Goal: Task Accomplishment & Management: Complete application form

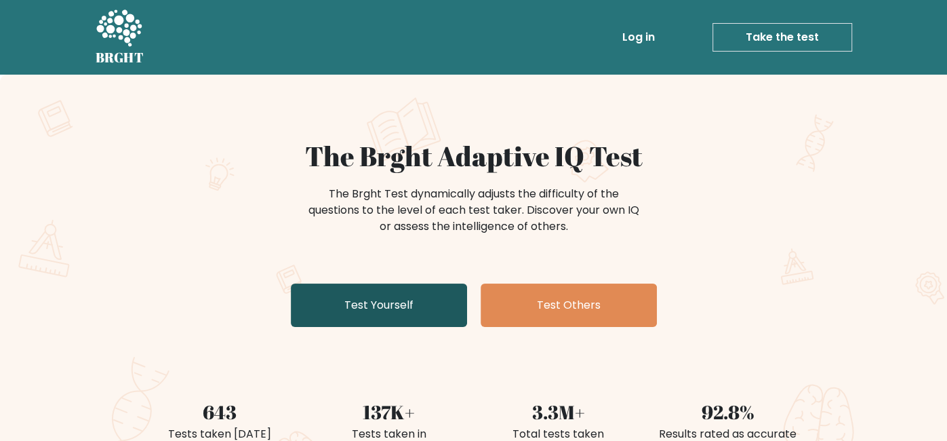
click at [392, 314] on link "Test Yourself" at bounding box center [379, 304] width 176 height 43
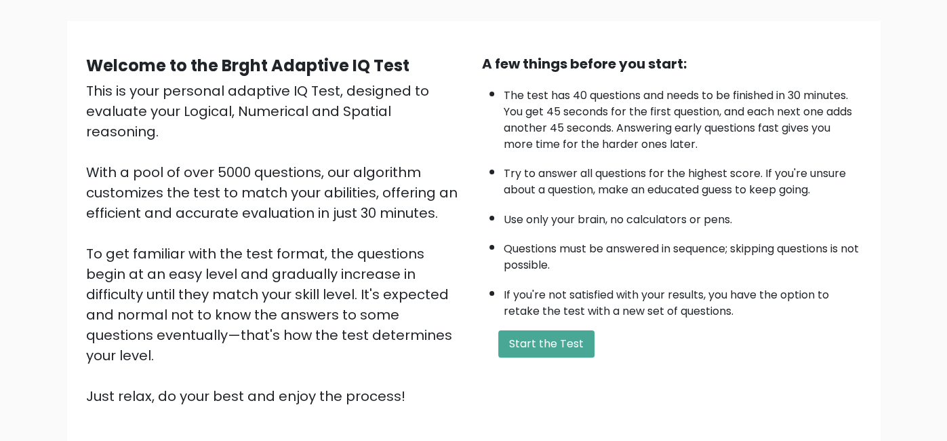
scroll to position [86, 0]
click at [503, 346] on button "Start the Test" at bounding box center [546, 343] width 96 height 27
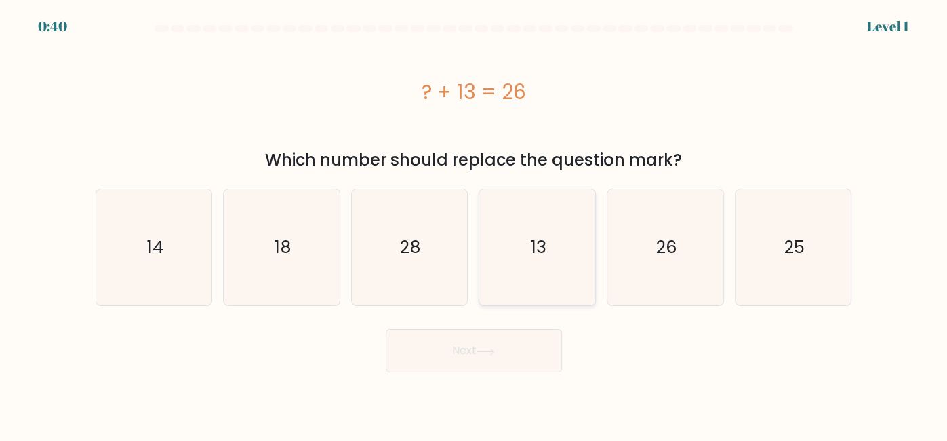
click at [521, 261] on icon "13" at bounding box center [537, 247] width 116 height 116
click at [475, 224] on input "d. 13" at bounding box center [474, 221] width 1 height 3
radio input "true"
click at [509, 346] on button "Next" at bounding box center [474, 350] width 176 height 43
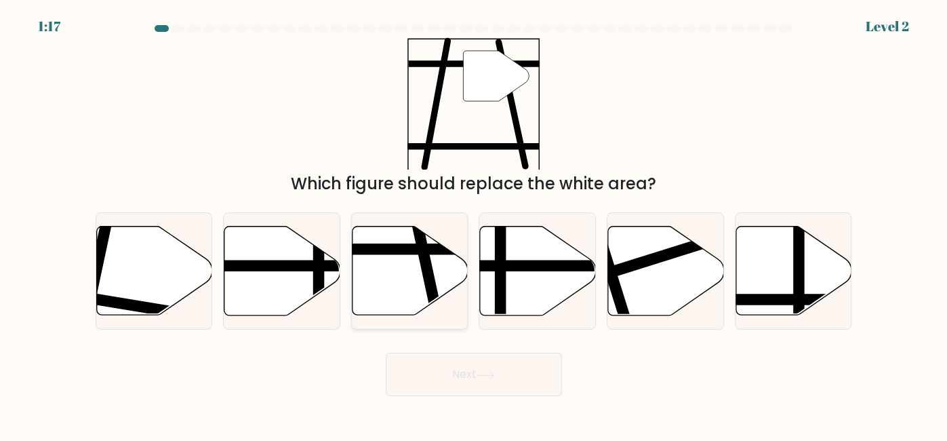
click at [397, 236] on icon at bounding box center [411, 270] width 116 height 89
click at [474, 224] on input "c." at bounding box center [474, 221] width 1 height 3
radio input "true"
click at [464, 376] on button "Next" at bounding box center [474, 374] width 176 height 43
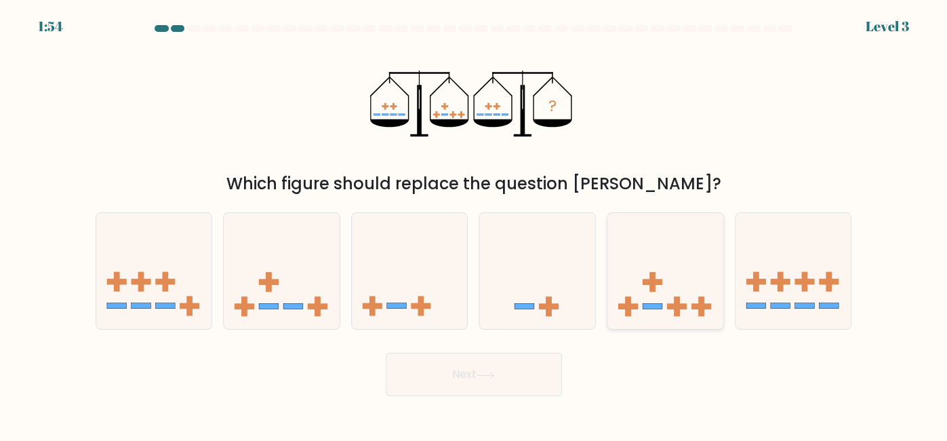
click at [620, 288] on icon at bounding box center [666, 271] width 116 height 96
click at [475, 224] on input "e." at bounding box center [474, 221] width 1 height 3
radio input "true"
click at [483, 361] on button "Next" at bounding box center [474, 374] width 176 height 43
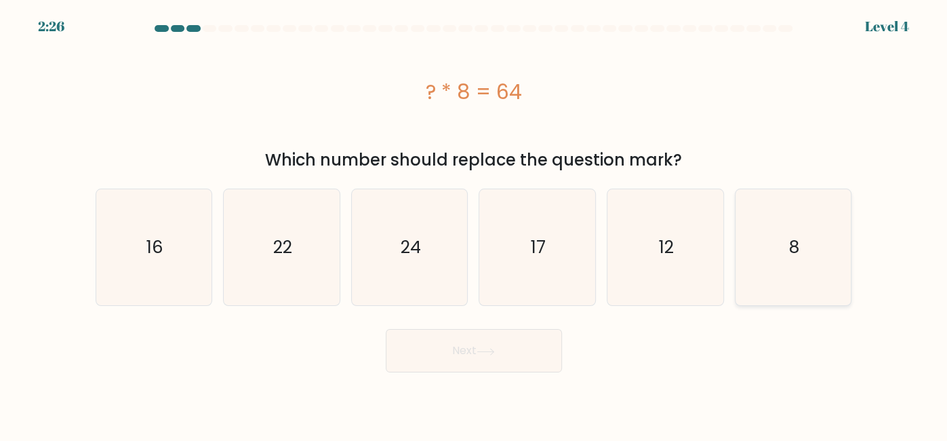
click at [750, 252] on icon "8" at bounding box center [794, 247] width 116 height 116
click at [475, 224] on input "f. 8" at bounding box center [474, 221] width 1 height 3
radio input "true"
click at [528, 351] on button "Next" at bounding box center [474, 350] width 176 height 43
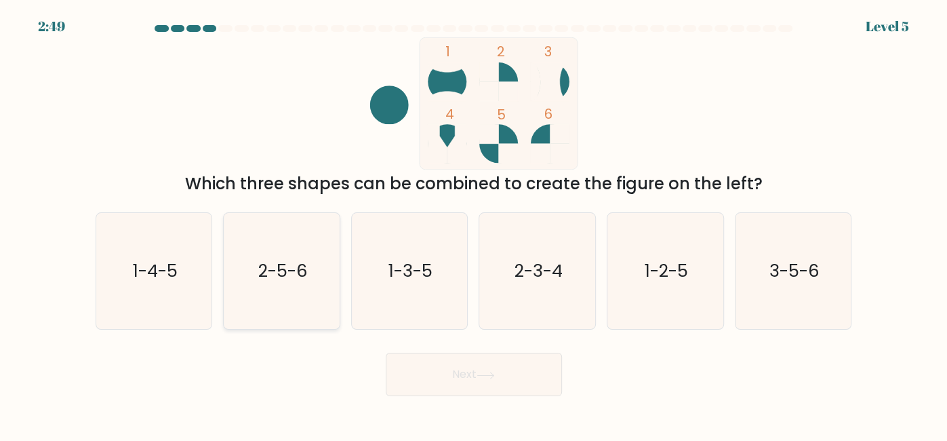
click at [235, 258] on icon "2-5-6" at bounding box center [282, 271] width 116 height 116
click at [474, 224] on input "b. 2-5-6" at bounding box center [474, 221] width 1 height 3
radio input "true"
click at [278, 260] on text "2-5-6" at bounding box center [283, 271] width 50 height 24
click at [474, 224] on input "b. 2-5-6" at bounding box center [474, 221] width 1 height 3
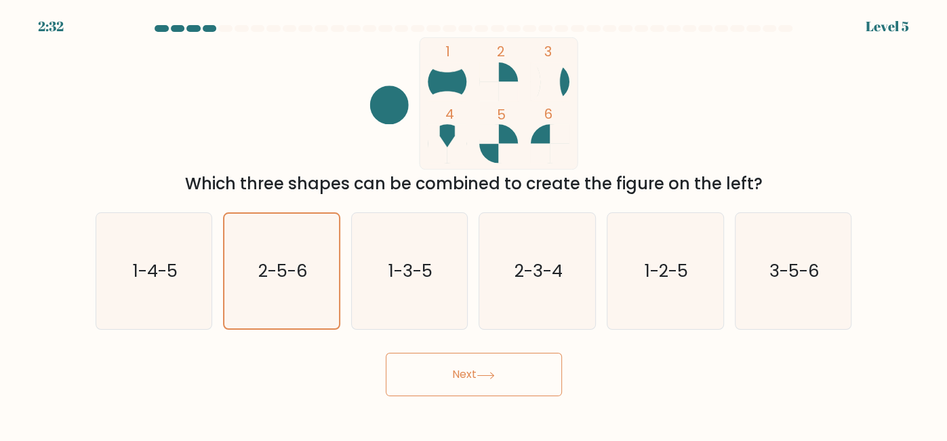
click at [431, 377] on button "Next" at bounding box center [474, 374] width 176 height 43
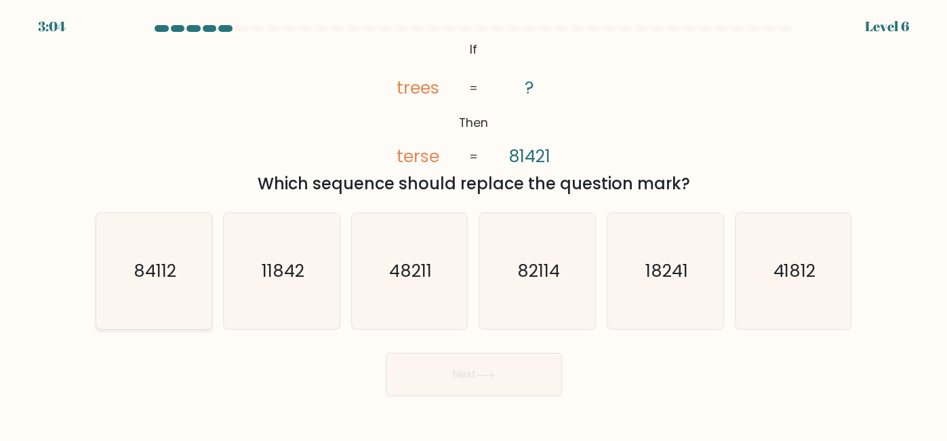
click at [176, 252] on icon "84112" at bounding box center [154, 271] width 116 height 116
click at [474, 224] on input "a. 84112" at bounding box center [474, 221] width 1 height 3
radio input "true"
click at [459, 372] on button "Next" at bounding box center [474, 374] width 176 height 43
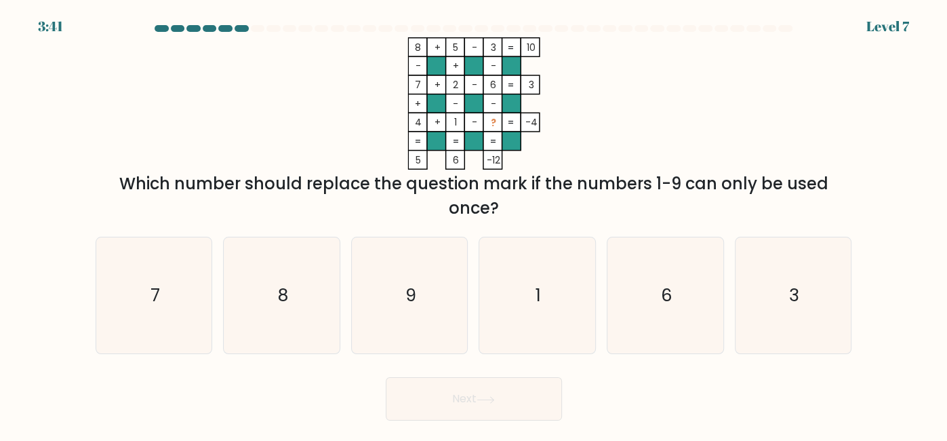
click at [225, 28] on div at bounding box center [225, 28] width 14 height 7
click at [412, 297] on text "9" at bounding box center [410, 295] width 11 height 24
click at [474, 224] on input "c. 9" at bounding box center [474, 221] width 1 height 3
radio input "true"
click at [482, 391] on button "Next" at bounding box center [474, 398] width 176 height 43
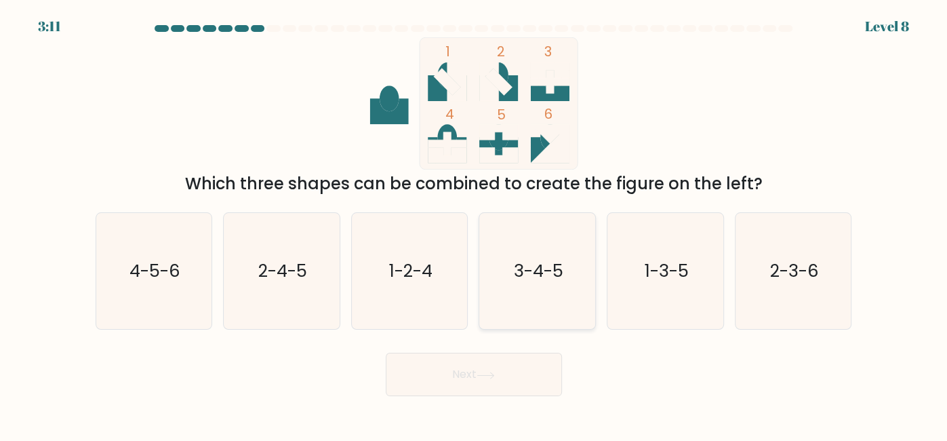
click at [545, 275] on text "3-4-5" at bounding box center [539, 270] width 50 height 24
click at [475, 224] on input "d. 3-4-5" at bounding box center [474, 221] width 1 height 3
radio input "true"
click at [471, 372] on button "Next" at bounding box center [474, 374] width 176 height 43
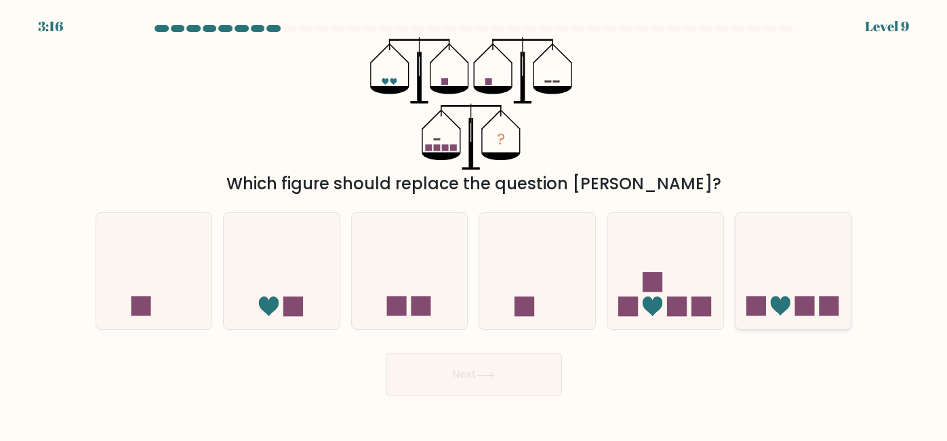
click at [807, 298] on rect at bounding box center [805, 306] width 20 height 20
click at [475, 224] on input "f." at bounding box center [474, 221] width 1 height 3
radio input "true"
click at [504, 390] on button "Next" at bounding box center [474, 374] width 176 height 43
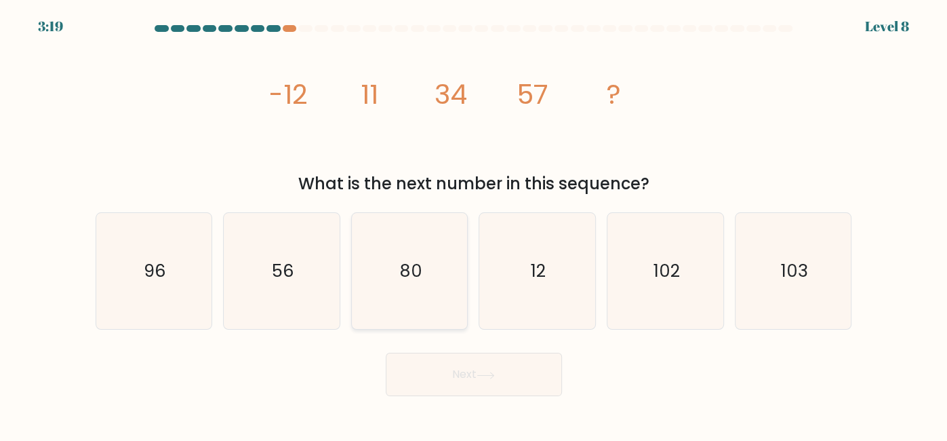
click at [397, 309] on icon "80" at bounding box center [410, 271] width 116 height 116
click at [474, 224] on input "c. 80" at bounding box center [474, 221] width 1 height 3
radio input "true"
click at [446, 376] on button "Next" at bounding box center [474, 374] width 176 height 43
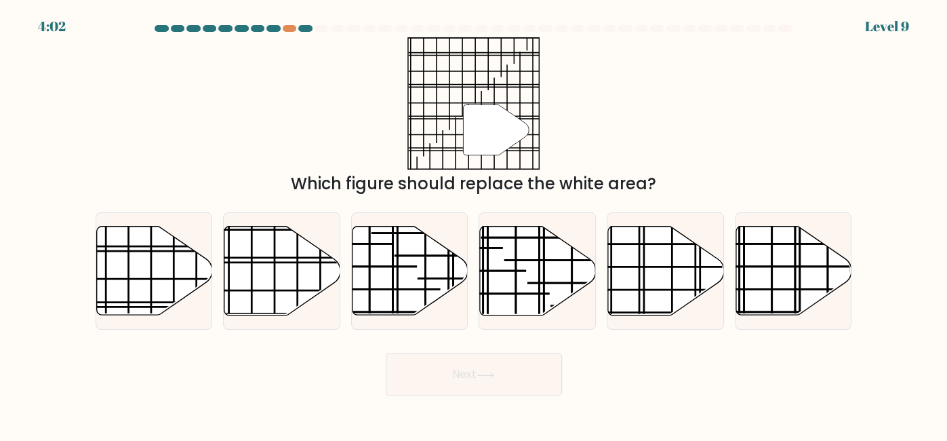
click at [281, 98] on div "" Which figure should replace the white area?" at bounding box center [473, 116] width 773 height 159
click at [143, 281] on icon at bounding box center [154, 270] width 116 height 89
click at [474, 224] on input "a." at bounding box center [474, 221] width 1 height 3
radio input "true"
click at [521, 380] on button "Next" at bounding box center [474, 374] width 176 height 43
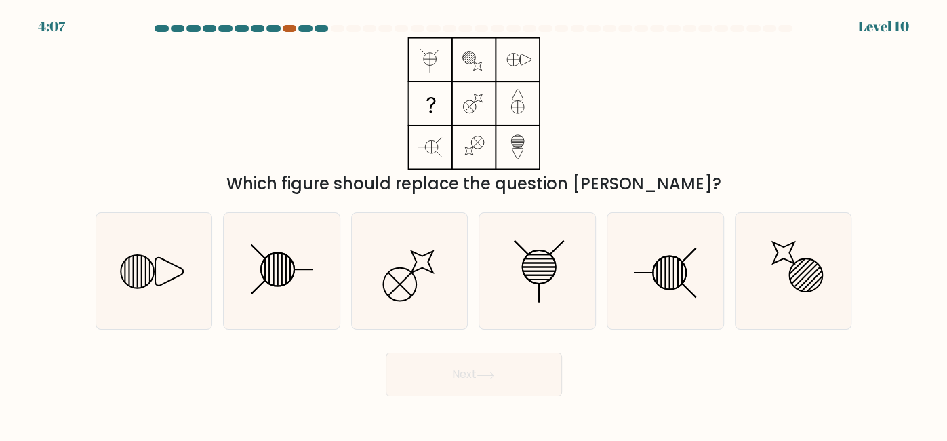
click at [292, 28] on div at bounding box center [290, 28] width 14 height 7
click at [290, 28] on div at bounding box center [290, 28] width 14 height 7
click at [289, 29] on div at bounding box center [290, 28] width 14 height 7
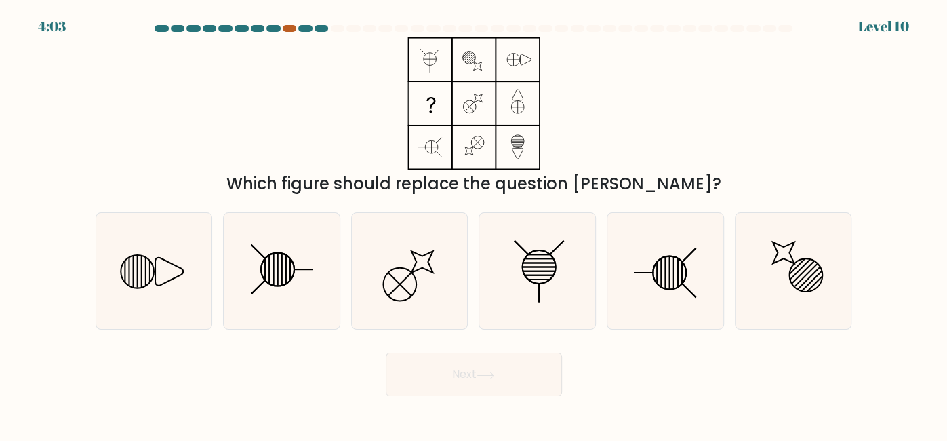
click at [286, 28] on div at bounding box center [290, 28] width 14 height 7
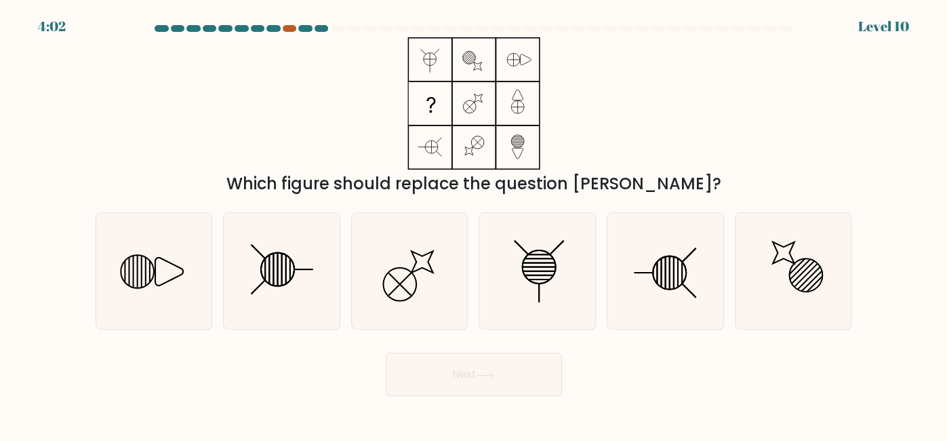
click at [286, 28] on div at bounding box center [290, 28] width 14 height 7
click at [300, 246] on icon at bounding box center [282, 271] width 116 height 116
click at [474, 224] on input "b." at bounding box center [474, 221] width 1 height 3
radio input "true"
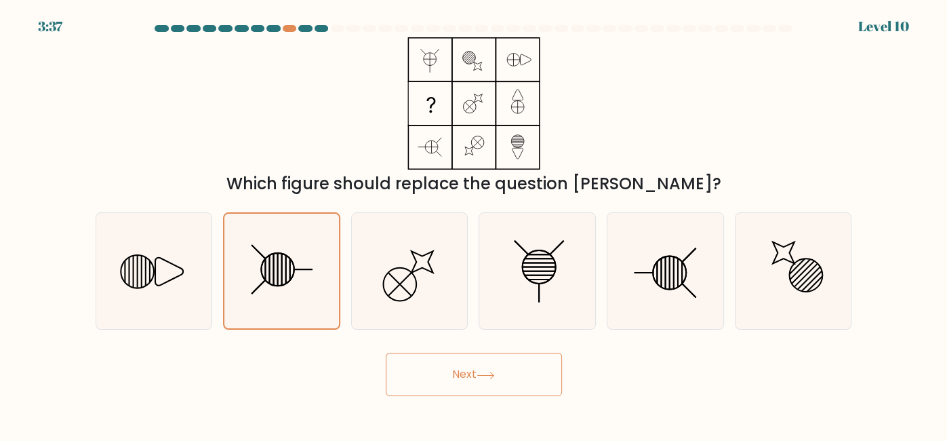
click at [442, 372] on button "Next" at bounding box center [474, 374] width 176 height 43
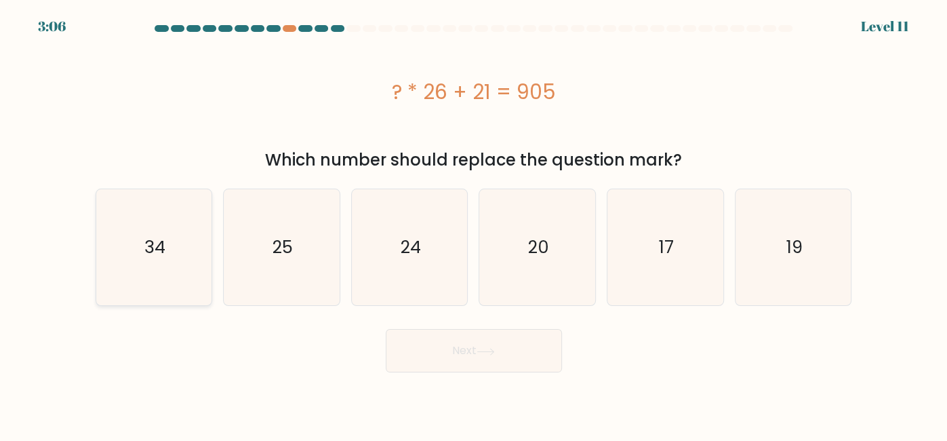
click at [124, 277] on icon "34" at bounding box center [154, 247] width 116 height 116
click at [474, 224] on input "a. 34" at bounding box center [474, 221] width 1 height 3
radio input "true"
click at [402, 354] on button "Next" at bounding box center [474, 350] width 176 height 43
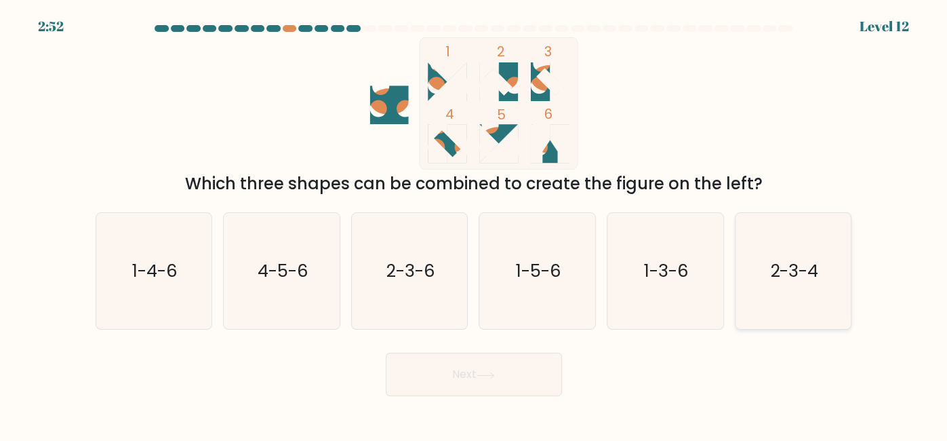
click at [774, 254] on icon "2-3-4" at bounding box center [794, 271] width 116 height 116
click at [475, 224] on input "f. 2-3-4" at bounding box center [474, 221] width 1 height 3
radio input "true"
click at [492, 391] on button "Next" at bounding box center [474, 374] width 176 height 43
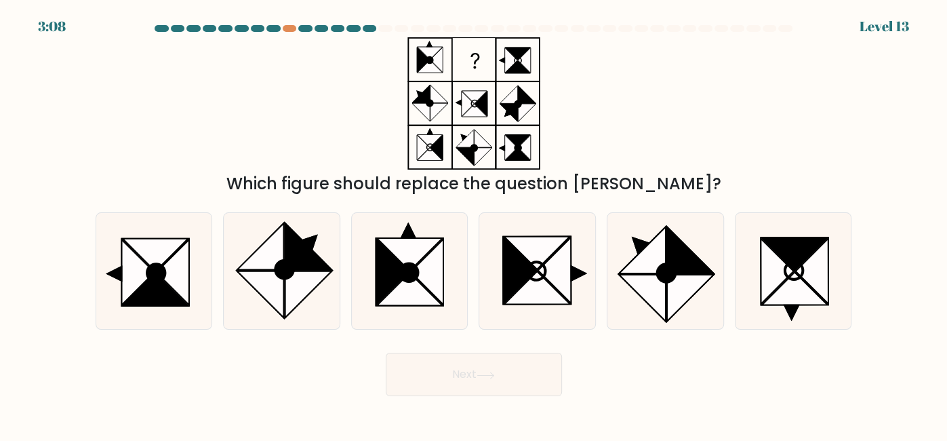
click at [295, 108] on div "Which figure should replace the question mark?" at bounding box center [473, 116] width 773 height 159
click at [629, 279] on icon at bounding box center [642, 298] width 46 height 46
click at [475, 224] on input "e." at bounding box center [474, 221] width 1 height 3
radio input "true"
click at [480, 370] on button "Next" at bounding box center [474, 374] width 176 height 43
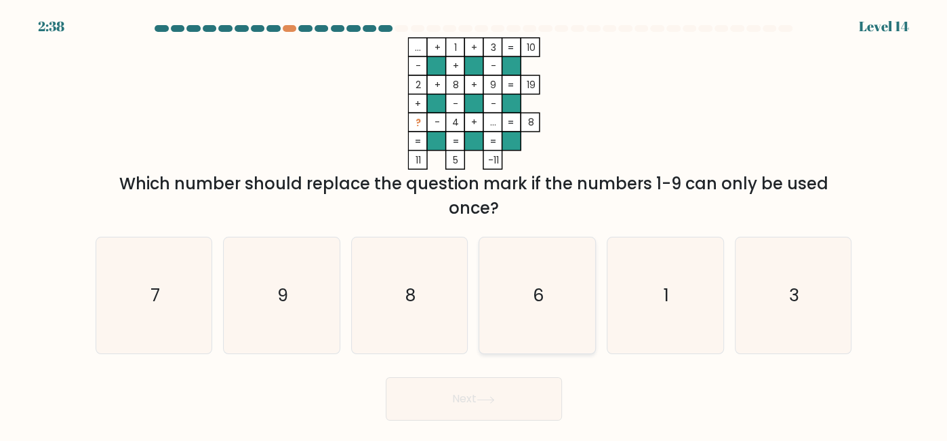
click at [521, 271] on icon "6" at bounding box center [537, 295] width 116 height 116
click at [475, 224] on input "d. 6" at bounding box center [474, 221] width 1 height 3
radio input "true"
click at [450, 403] on button "Next" at bounding box center [474, 398] width 176 height 43
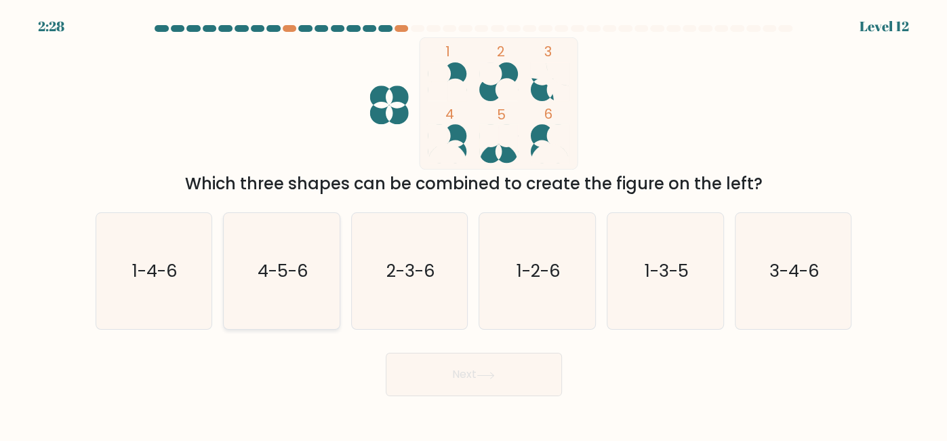
click at [275, 214] on icon "4-5-6" at bounding box center [282, 271] width 116 height 116
click at [474, 220] on input "b. 4-5-6" at bounding box center [474, 221] width 1 height 3
radio input "true"
click at [473, 381] on button "Next" at bounding box center [474, 374] width 176 height 43
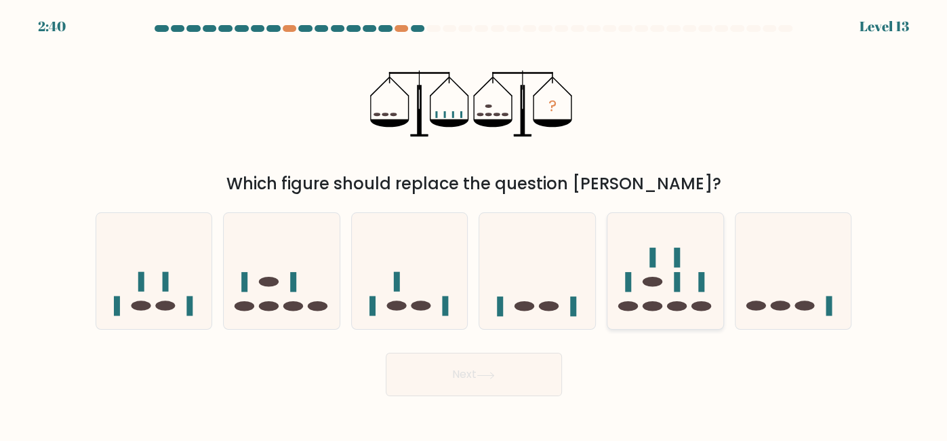
click at [660, 253] on icon at bounding box center [666, 271] width 116 height 96
click at [475, 224] on input "e." at bounding box center [474, 221] width 1 height 3
radio input "true"
click at [498, 399] on body "2:39 Level 13" at bounding box center [473, 220] width 947 height 441
click at [494, 382] on button "Next" at bounding box center [474, 374] width 176 height 43
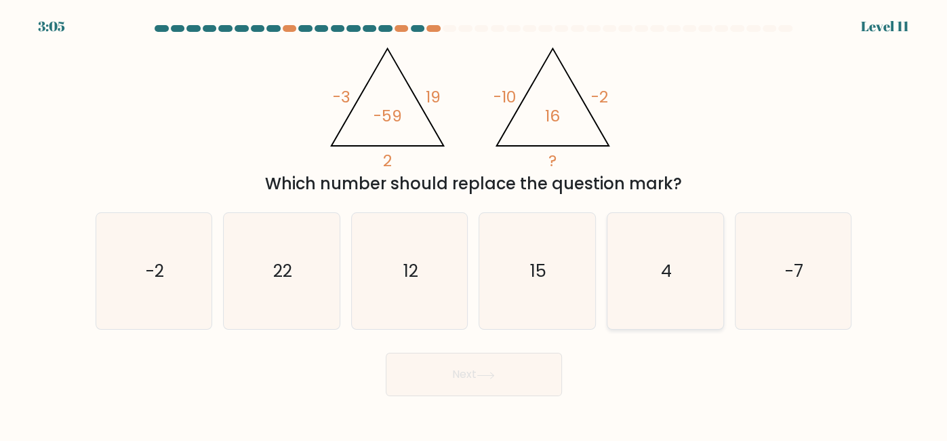
click at [671, 275] on text "4" at bounding box center [666, 270] width 11 height 24
click at [475, 224] on input "e. 4" at bounding box center [474, 221] width 1 height 3
radio input "true"
click at [501, 363] on button "Next" at bounding box center [474, 374] width 176 height 43
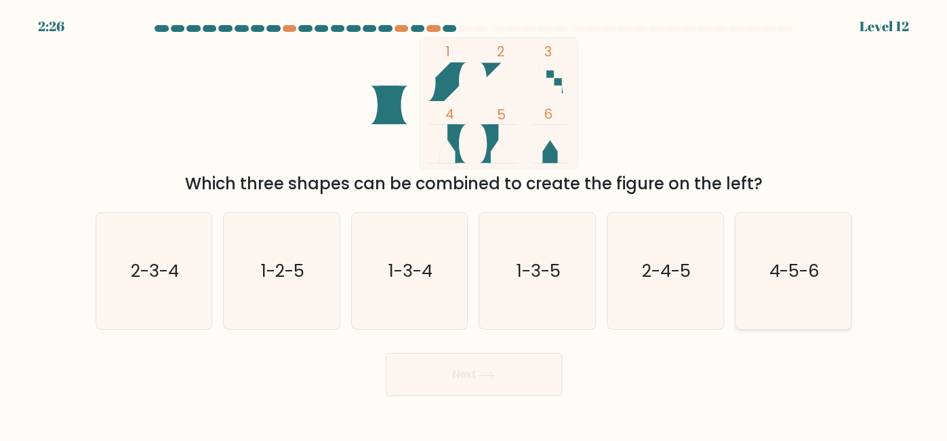
click at [781, 290] on icon "4-5-6" at bounding box center [794, 271] width 116 height 116
click at [475, 224] on input "f. 4-5-6" at bounding box center [474, 221] width 1 height 3
radio input "true"
click at [475, 381] on button "Next" at bounding box center [474, 374] width 176 height 43
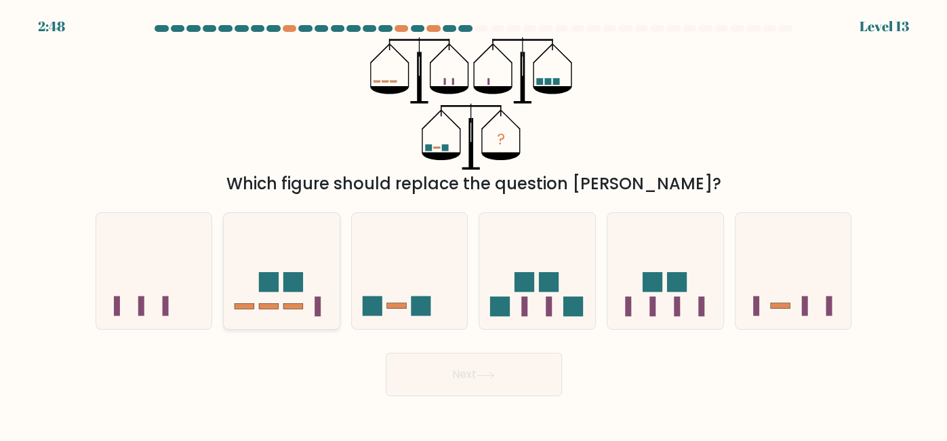
click at [295, 252] on icon at bounding box center [282, 271] width 116 height 96
click at [474, 224] on input "b." at bounding box center [474, 221] width 1 height 3
radio input "true"
click at [405, 362] on button "Next" at bounding box center [474, 374] width 176 height 43
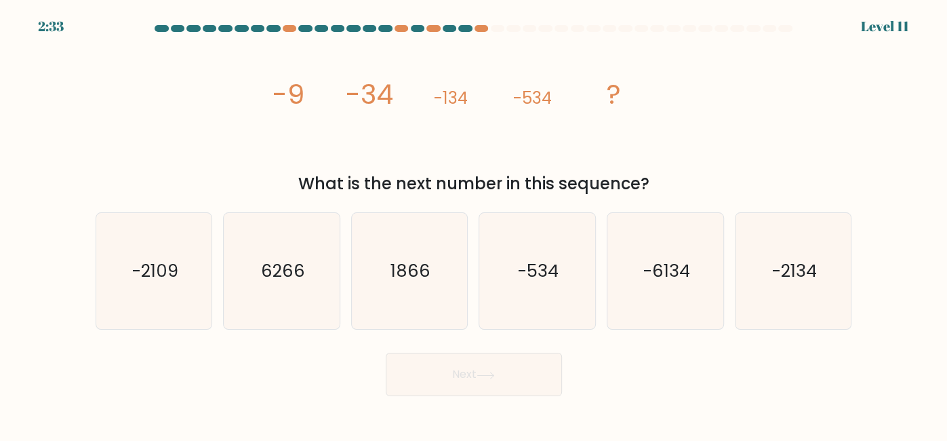
click at [524, 2] on div "2:33 Level 11" at bounding box center [473, 8] width 947 height 16
click at [776, 290] on icon "-2134" at bounding box center [794, 271] width 116 height 116
click at [475, 224] on input "f. -2134" at bounding box center [474, 221] width 1 height 3
radio input "true"
click at [512, 376] on button "Next" at bounding box center [474, 374] width 176 height 43
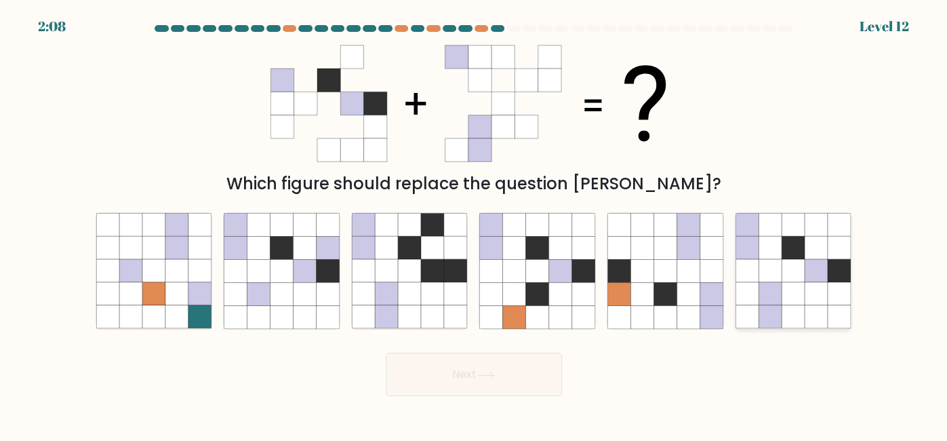
click at [769, 266] on icon at bounding box center [770, 271] width 23 height 23
click at [475, 224] on input "f." at bounding box center [474, 221] width 1 height 3
radio input "true"
click at [447, 374] on button "Next" at bounding box center [474, 374] width 176 height 43
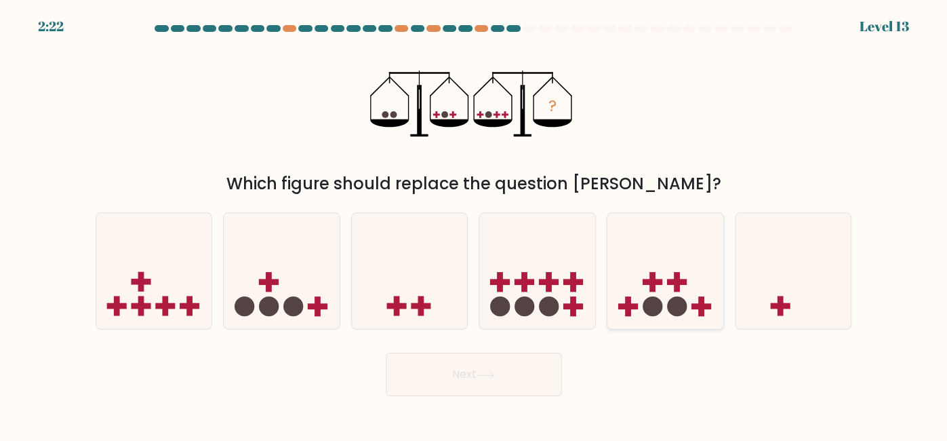
click at [670, 283] on rect at bounding box center [677, 282] width 20 height 6
click at [475, 224] on input "e." at bounding box center [474, 221] width 1 height 3
radio input "true"
click at [424, 373] on button "Next" at bounding box center [474, 374] width 176 height 43
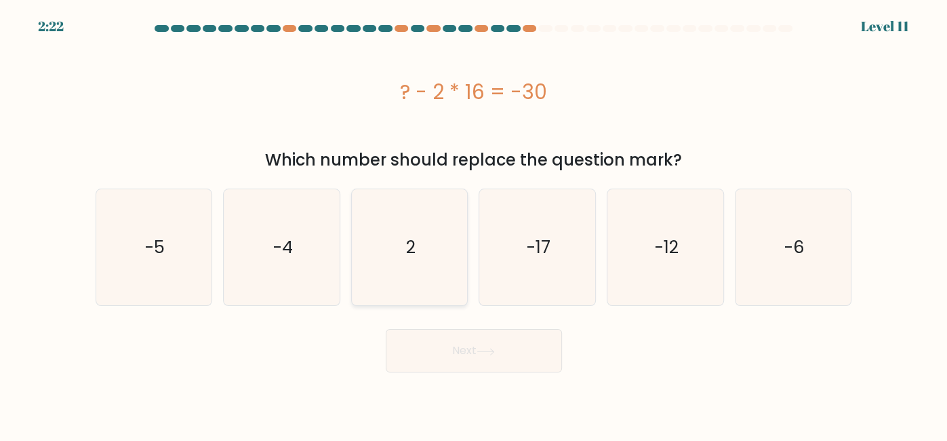
click at [412, 249] on text "2" at bounding box center [410, 247] width 9 height 24
click at [474, 224] on input "c. 2" at bounding box center [474, 221] width 1 height 3
radio input "true"
click at [458, 357] on button "Next" at bounding box center [474, 350] width 176 height 43
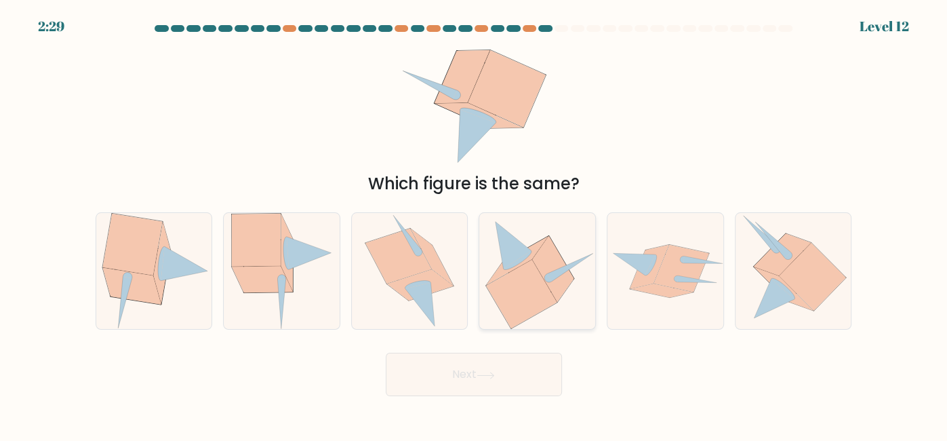
click at [524, 299] on icon at bounding box center [522, 294] width 71 height 68
click at [475, 224] on input "d." at bounding box center [474, 221] width 1 height 3
radio input "true"
click at [484, 366] on button "Next" at bounding box center [474, 374] width 176 height 43
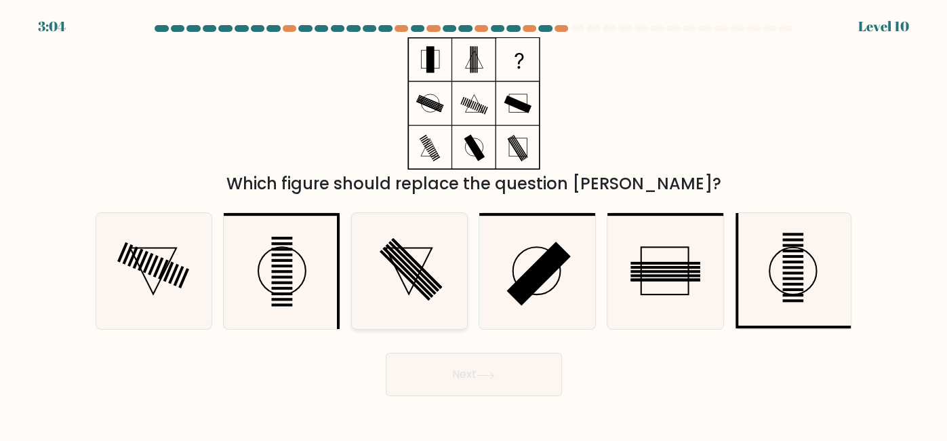
click at [394, 291] on icon at bounding box center [410, 271] width 116 height 116
click at [474, 224] on input "c." at bounding box center [474, 221] width 1 height 3
radio input "true"
click at [435, 366] on button "Next" at bounding box center [474, 374] width 176 height 43
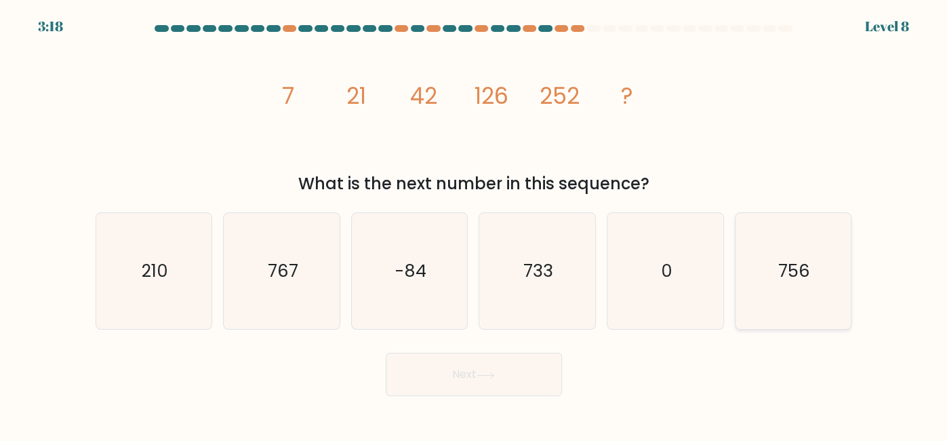
click at [759, 275] on icon "756" at bounding box center [794, 271] width 116 height 116
click at [475, 224] on input "f. 756" at bounding box center [474, 221] width 1 height 3
radio input "true"
click at [524, 371] on button "Next" at bounding box center [474, 374] width 176 height 43
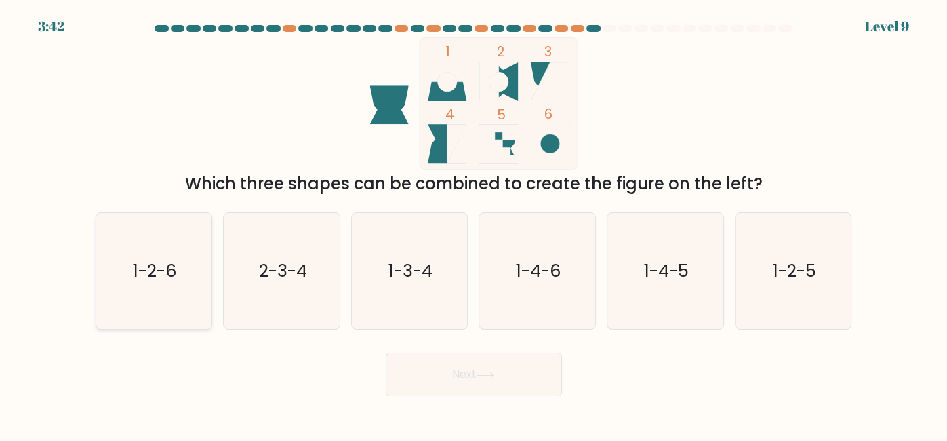
click at [173, 290] on icon "1-2-6" at bounding box center [154, 271] width 116 height 116
click at [474, 224] on input "a. 1-2-6" at bounding box center [474, 221] width 1 height 3
radio input "true"
click at [462, 376] on button "Next" at bounding box center [474, 374] width 176 height 43
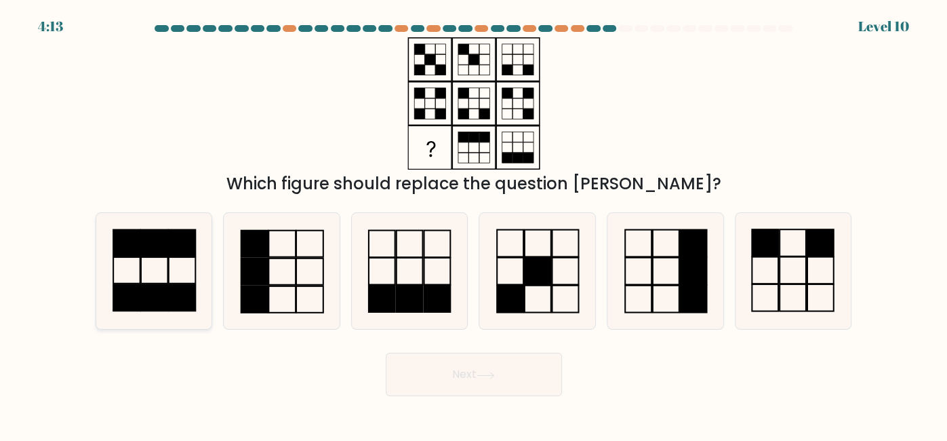
click at [183, 252] on rect at bounding box center [182, 243] width 27 height 26
click at [474, 224] on input "a." at bounding box center [474, 221] width 1 height 3
radio input "true"
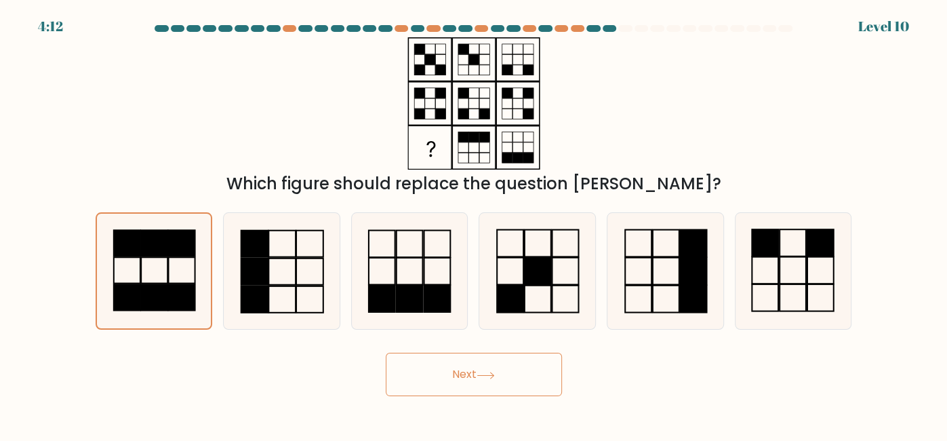
click at [466, 372] on button "Next" at bounding box center [474, 374] width 176 height 43
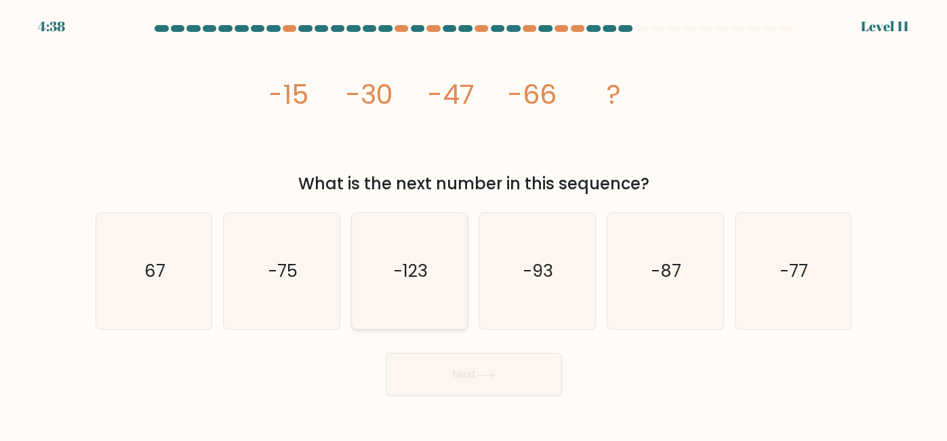
click at [380, 299] on icon "-123" at bounding box center [410, 271] width 116 height 116
click at [474, 224] on input "c. -123" at bounding box center [474, 221] width 1 height 3
radio input "true"
click at [568, 256] on icon "-93" at bounding box center [537, 271] width 116 height 116
click at [475, 224] on input "d. -93" at bounding box center [474, 221] width 1 height 3
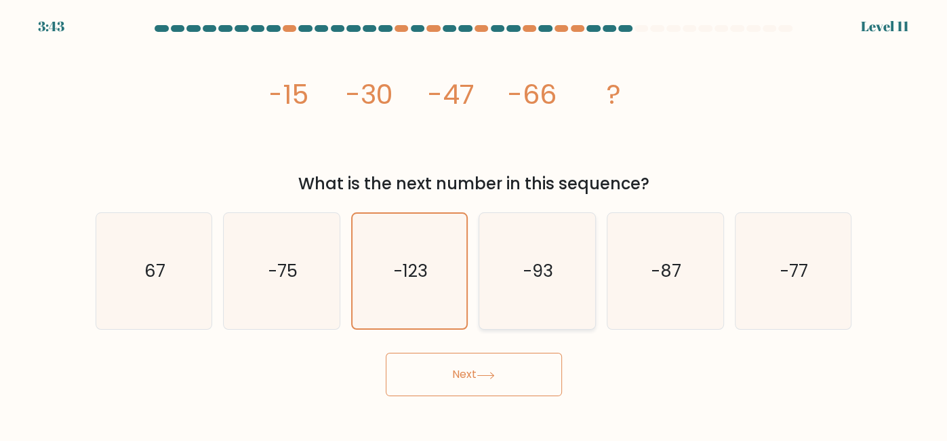
radio input "true"
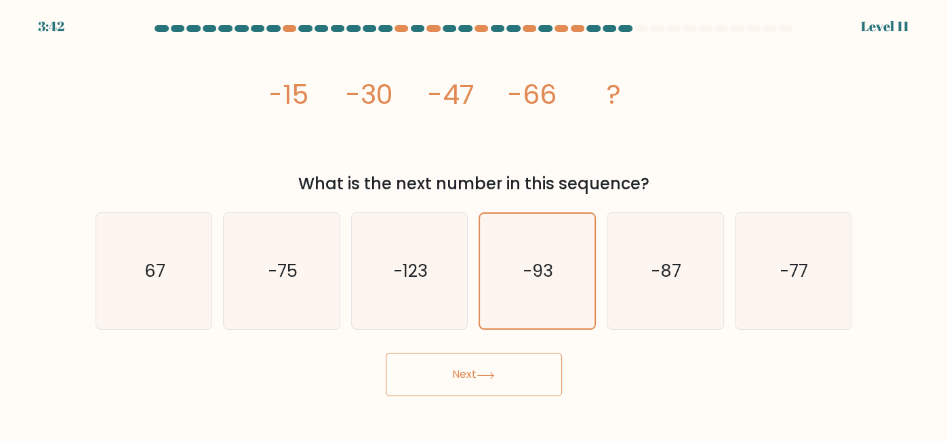
click at [477, 370] on button "Next" at bounding box center [474, 374] width 176 height 43
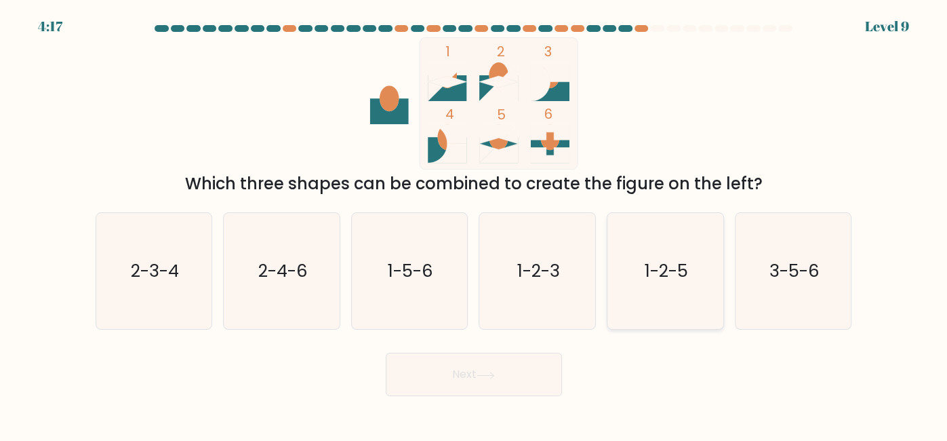
click at [649, 269] on text "1-2-5" at bounding box center [666, 270] width 43 height 24
click at [475, 224] on input "e. 1-2-5" at bounding box center [474, 221] width 1 height 3
radio input "true"
click at [492, 379] on button "Next" at bounding box center [474, 374] width 176 height 43
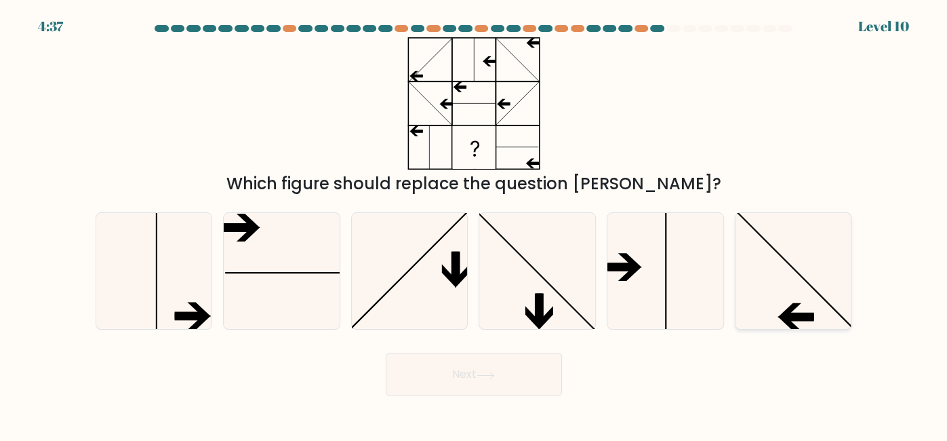
click at [740, 257] on icon at bounding box center [794, 271] width 116 height 116
click at [475, 224] on input "f." at bounding box center [474, 221] width 1 height 3
radio input "true"
click at [478, 379] on button "Next" at bounding box center [474, 374] width 176 height 43
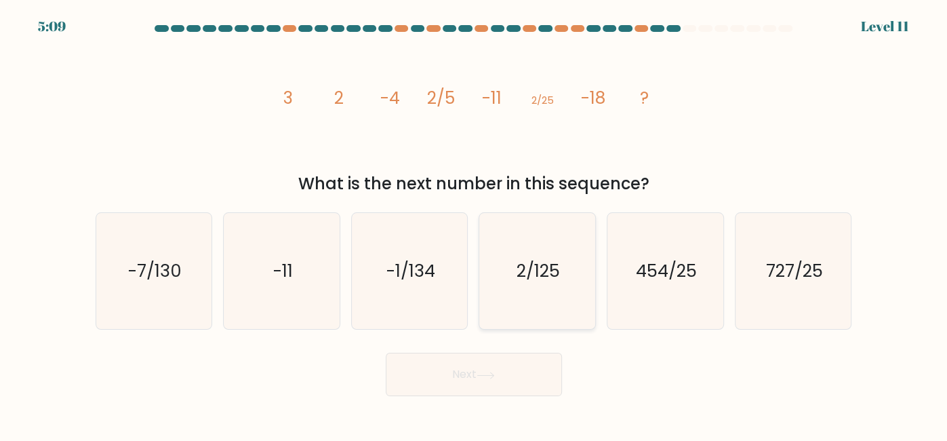
click at [550, 263] on text "2/125" at bounding box center [538, 270] width 43 height 24
click at [475, 224] on input "d. 2/125" at bounding box center [474, 221] width 1 height 3
radio input "true"
click at [500, 377] on button "Next" at bounding box center [474, 374] width 176 height 43
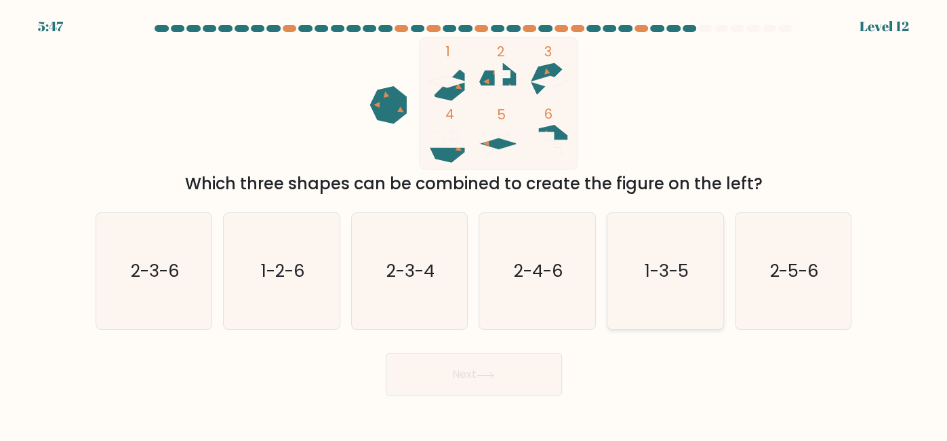
click at [702, 258] on icon "1-3-5" at bounding box center [666, 271] width 116 height 116
click at [475, 224] on input "e. 1-3-5" at bounding box center [474, 221] width 1 height 3
radio input "true"
click at [516, 389] on button "Next" at bounding box center [474, 374] width 176 height 43
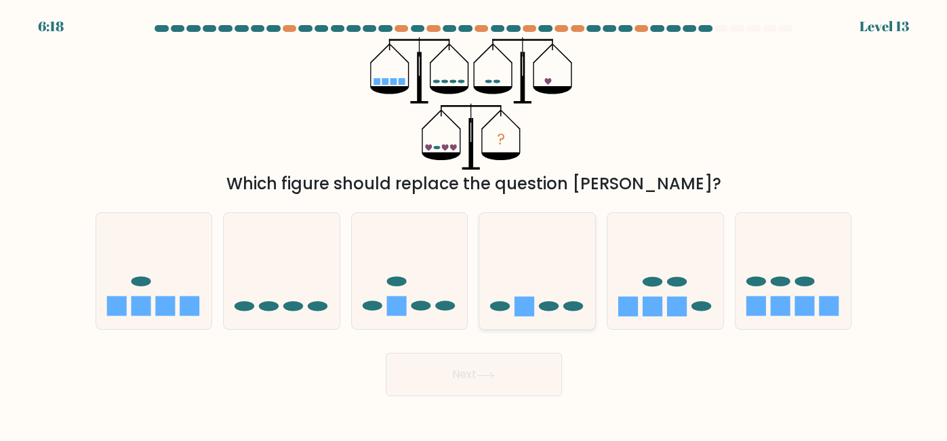
click at [482, 283] on icon at bounding box center [537, 271] width 116 height 96
click at [475, 224] on input "d." at bounding box center [474, 221] width 1 height 3
radio input "true"
click at [474, 367] on button "Next" at bounding box center [474, 374] width 176 height 43
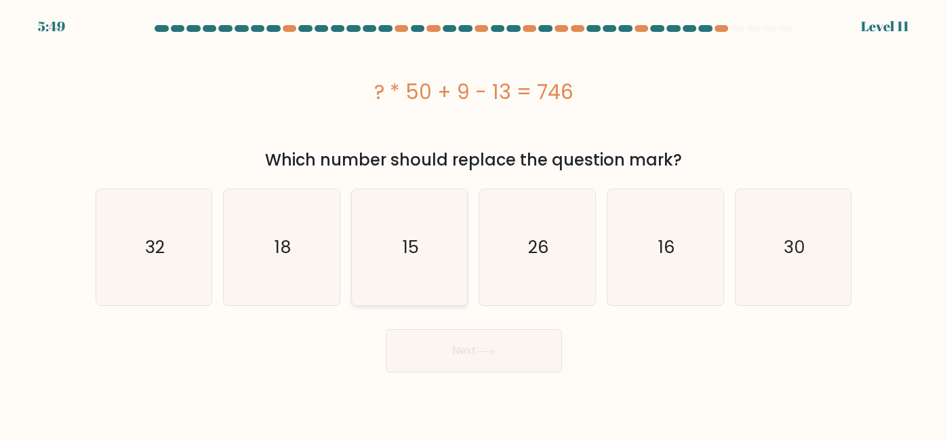
click at [429, 283] on icon "15" at bounding box center [410, 247] width 116 height 116
click at [474, 224] on input "c. 15" at bounding box center [474, 221] width 1 height 3
radio input "true"
click at [452, 353] on button "Next" at bounding box center [474, 350] width 176 height 43
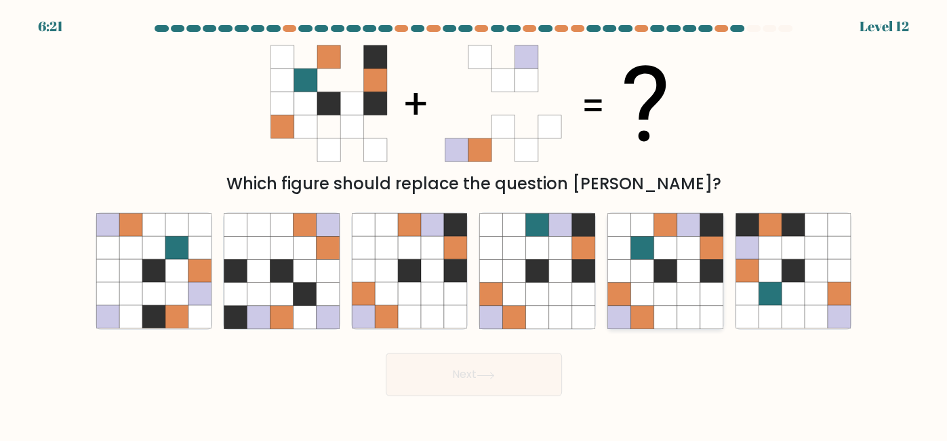
click at [643, 300] on icon at bounding box center [642, 294] width 23 height 23
click at [475, 224] on input "e." at bounding box center [474, 221] width 1 height 3
radio input "true"
click at [479, 369] on button "Next" at bounding box center [474, 374] width 176 height 43
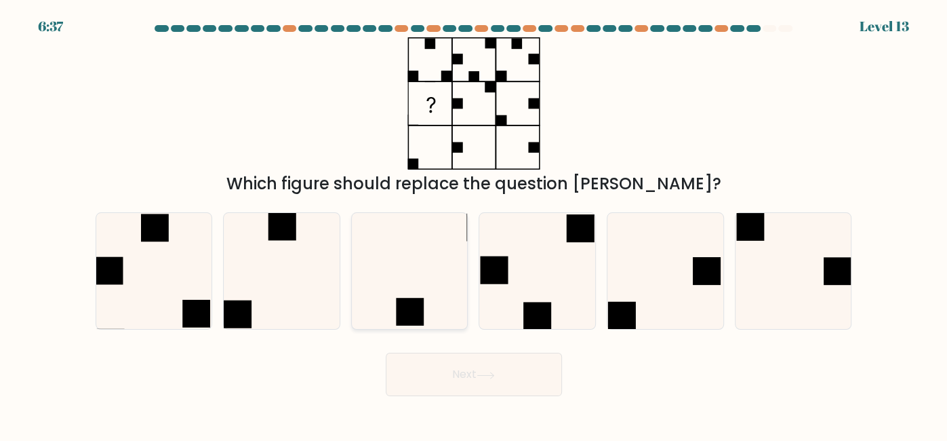
click at [364, 307] on icon at bounding box center [410, 271] width 116 height 116
click at [474, 224] on input "c." at bounding box center [474, 221] width 1 height 3
radio input "true"
click at [427, 369] on button "Next" at bounding box center [474, 374] width 176 height 43
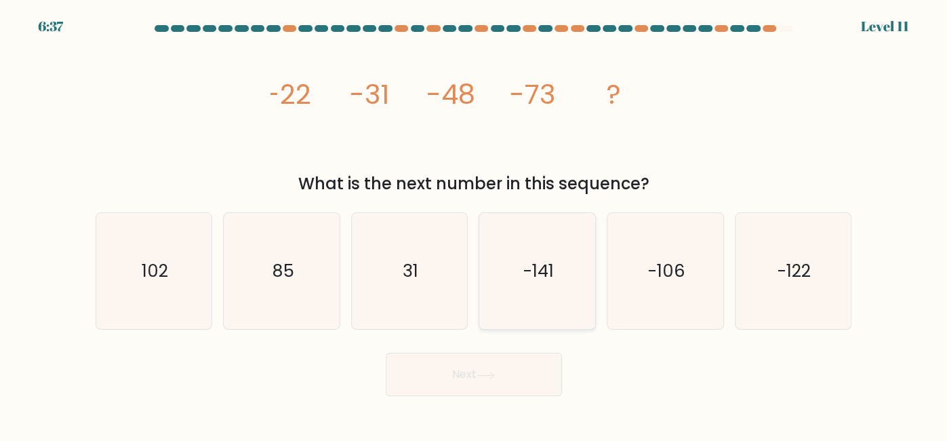
click at [557, 304] on icon "-141" at bounding box center [537, 271] width 116 height 116
click at [475, 224] on input "d. -141" at bounding box center [474, 221] width 1 height 3
radio input "true"
click at [494, 368] on button "Next" at bounding box center [474, 374] width 176 height 43
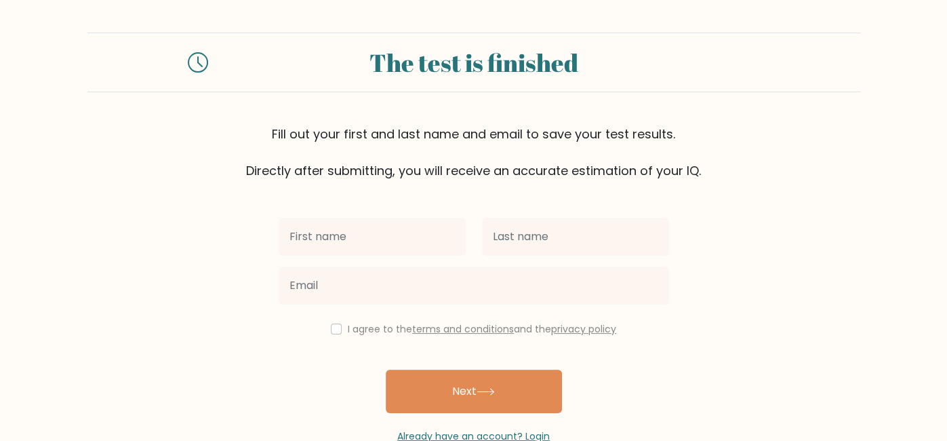
click at [351, 234] on input "text" at bounding box center [372, 237] width 187 height 38
type input "nermeen"
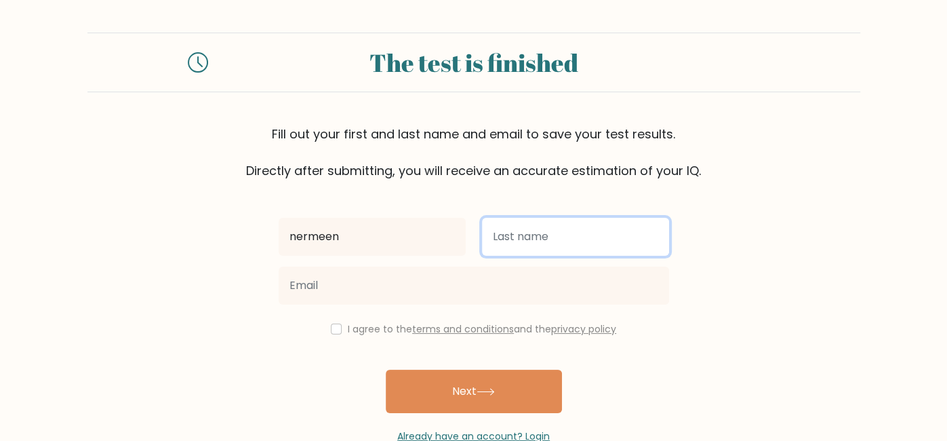
click at [502, 237] on input "text" at bounding box center [575, 237] width 187 height 38
type input "hussein"
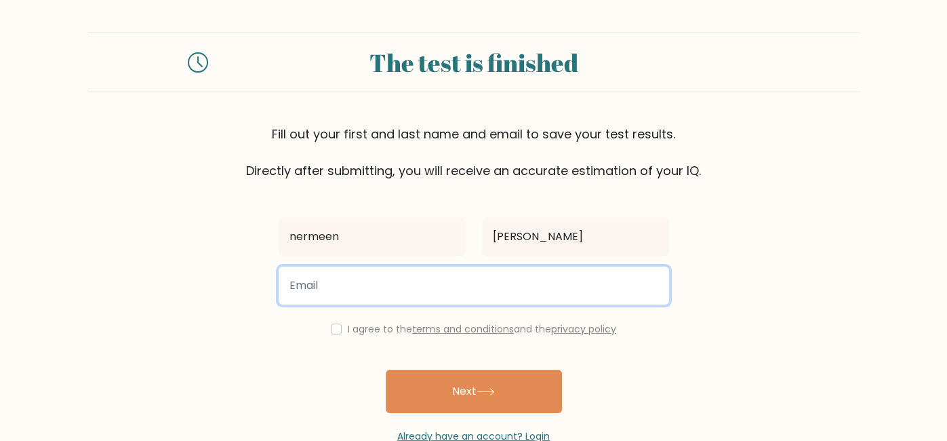
click at [479, 270] on input "email" at bounding box center [474, 285] width 391 height 38
type input "n.hussein23832@student.colonialsd.org"
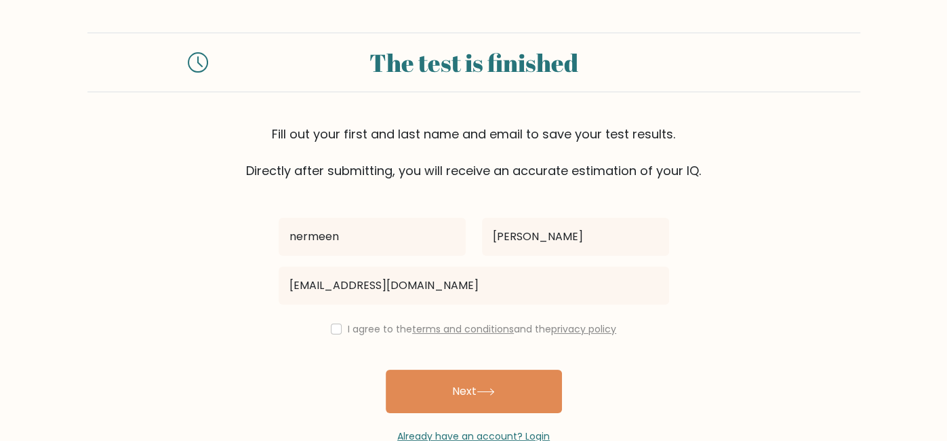
click at [332, 322] on div "I agree to the terms and conditions and the privacy policy" at bounding box center [474, 329] width 407 height 16
click at [335, 329] on input "checkbox" at bounding box center [336, 328] width 11 height 11
checkbox input "true"
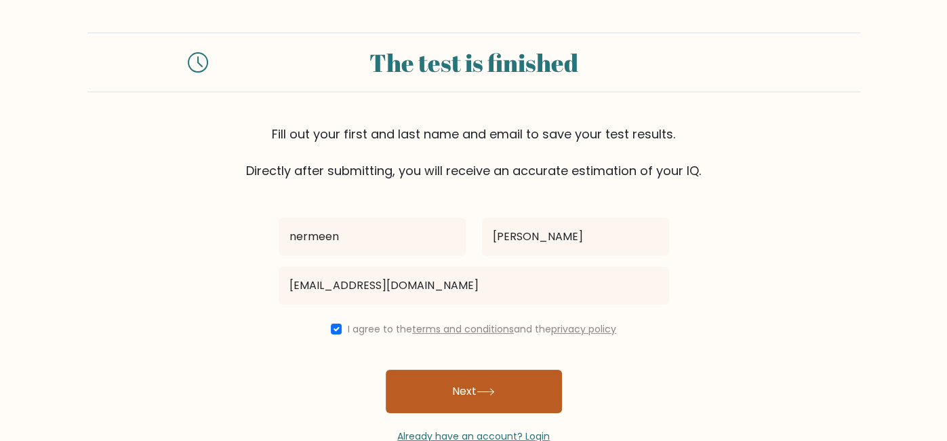
click at [409, 371] on button "Next" at bounding box center [474, 391] width 176 height 43
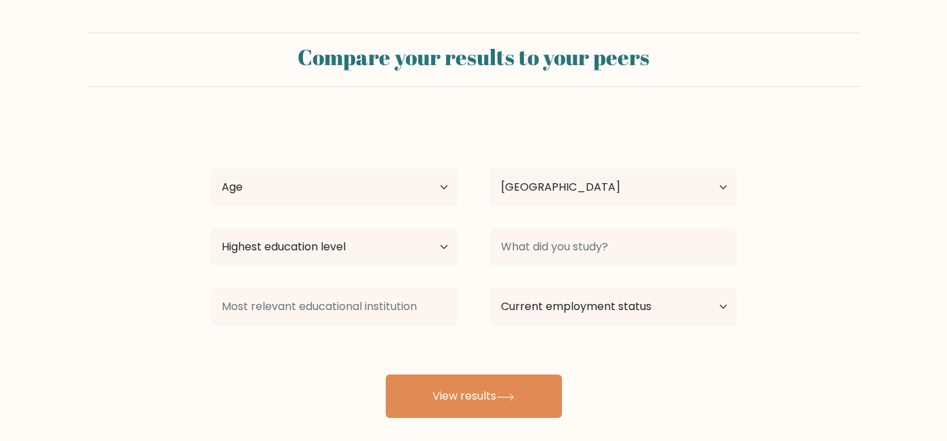
select select "US"
click at [393, 196] on select "Age Under 18 years old 18-24 years old 25-34 years old 35-44 years old 45-54 ye…" at bounding box center [334, 187] width 247 height 38
select select "min_18"
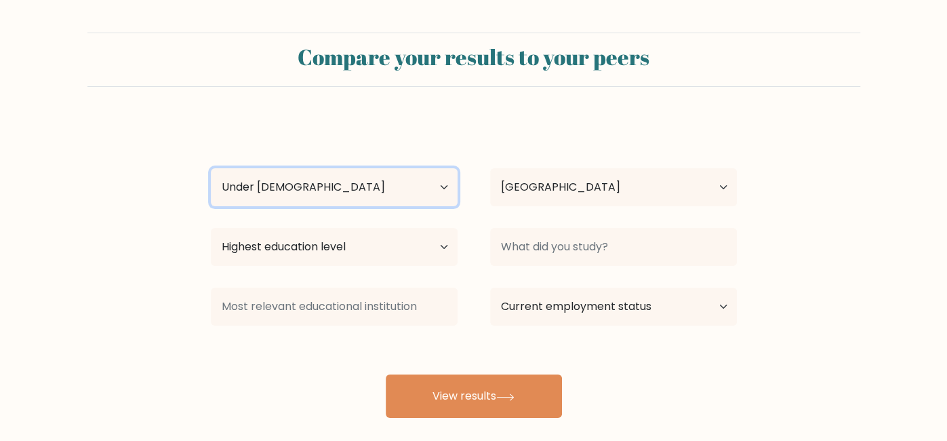
click at [211, 168] on select "Age Under 18 years old 18-24 years old 25-34 years old 35-44 years old 45-54 ye…" at bounding box center [334, 187] width 247 height 38
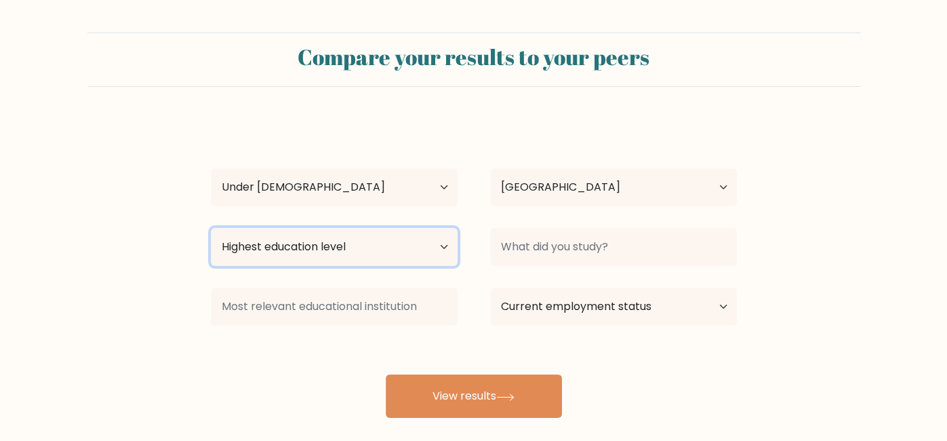
click at [324, 256] on select "Highest education level No schooling Primary Lower Secondary Upper Secondary Oc…" at bounding box center [334, 247] width 247 height 38
select select "lower_secondary"
click at [211, 228] on select "Highest education level No schooling Primary Lower Secondary Upper Secondary Oc…" at bounding box center [334, 247] width 247 height 38
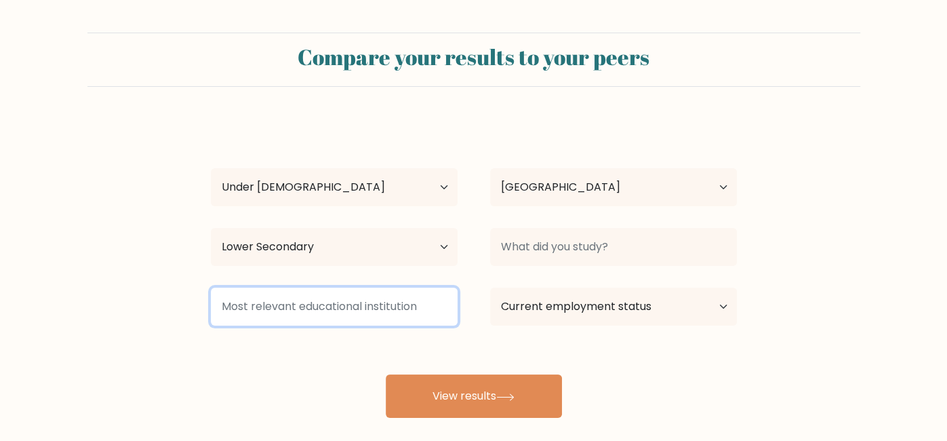
click at [330, 288] on input at bounding box center [334, 307] width 247 height 38
click at [337, 299] on input at bounding box center [334, 307] width 247 height 38
type input "i"
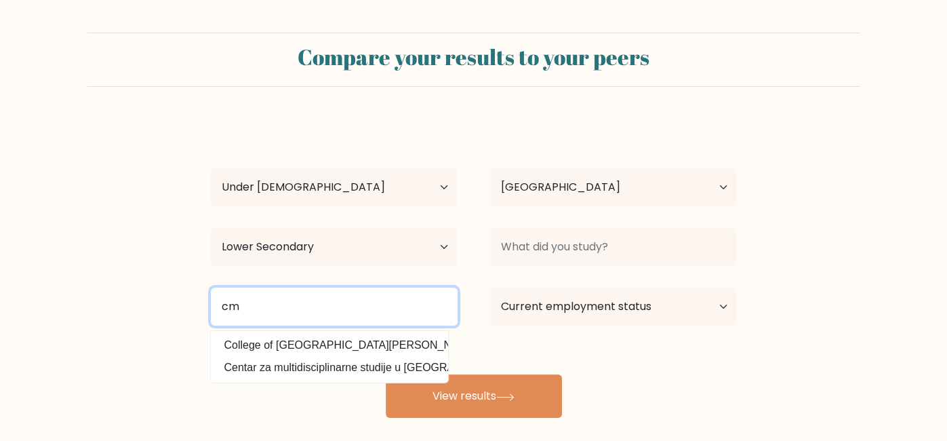
type input "c"
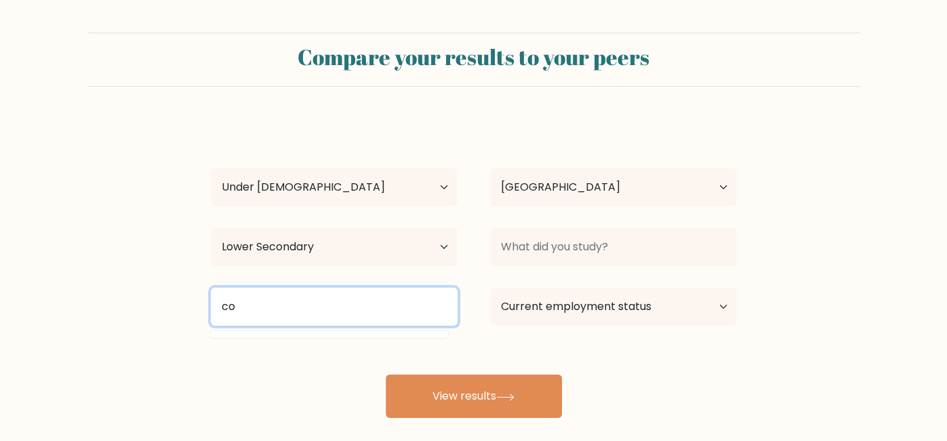
type input "c"
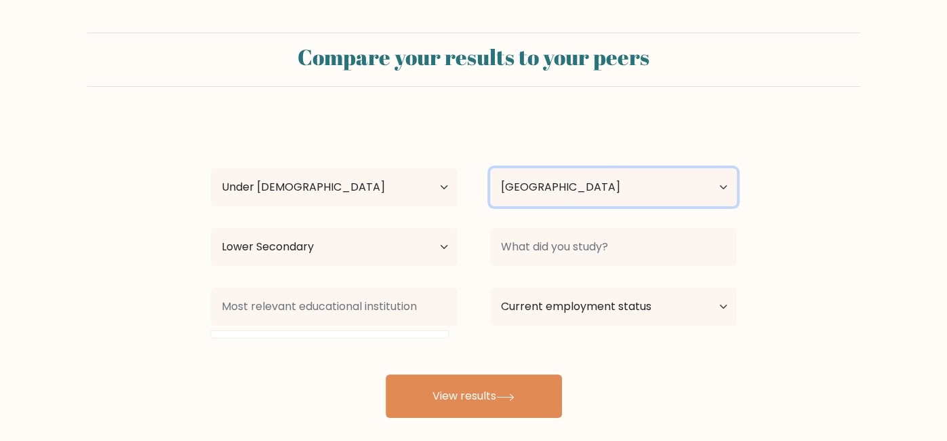
click at [521, 178] on select "Country Afghanistan Albania Algeria American Samoa Andorra Angola Anguilla Anta…" at bounding box center [613, 187] width 247 height 38
click at [508, 164] on div "Country Afghanistan Albania Algeria American Samoa Andorra Angola Anguilla Anta…" at bounding box center [613, 187] width 279 height 49
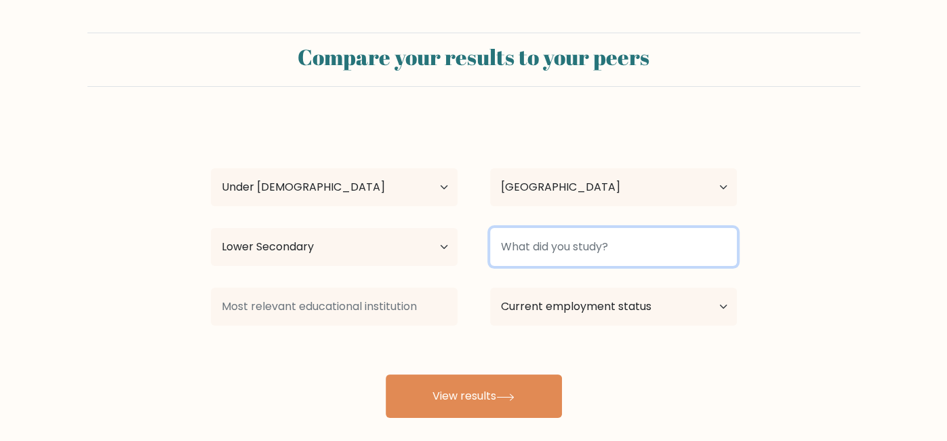
click at [534, 232] on input at bounding box center [613, 247] width 247 height 38
click at [538, 239] on input at bounding box center [613, 247] width 247 height 38
type input "who knows"
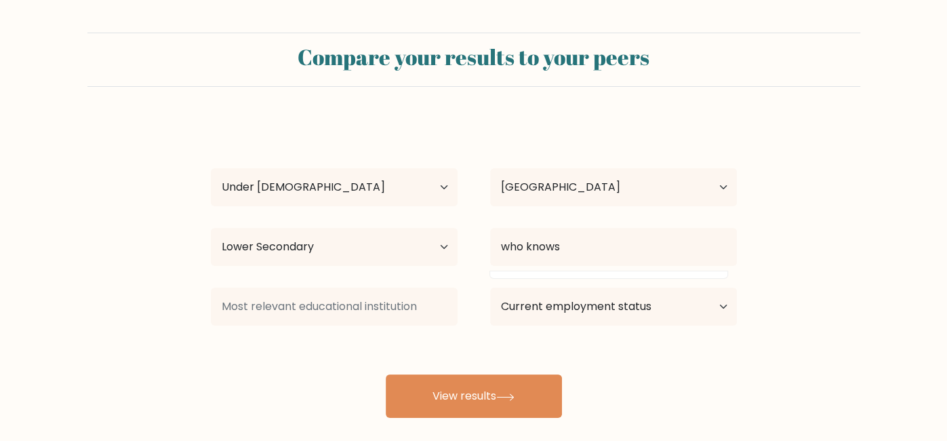
click at [840, 299] on form "Compare your results to your peers nermeen hussein Age Under 18 years old 18-24…" at bounding box center [473, 225] width 947 height 385
click at [665, 316] on select "Current employment status Employed Student Retired Other / prefer not to answer" at bounding box center [613, 307] width 247 height 38
select select "student"
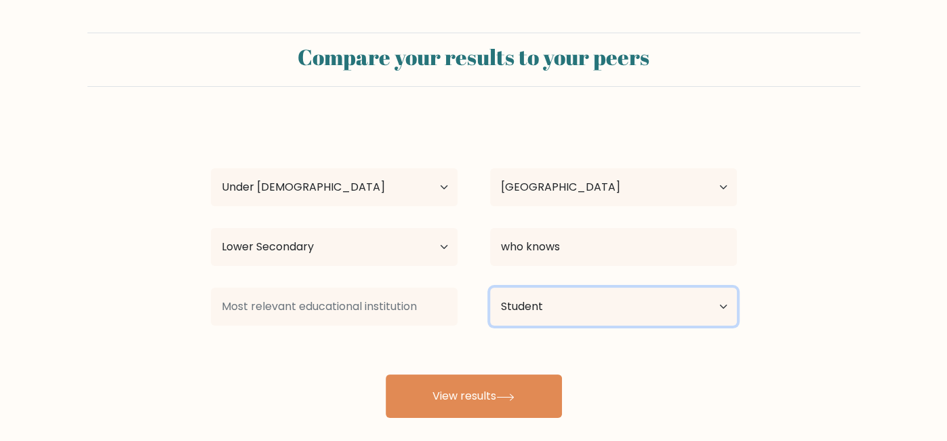
click at [490, 288] on select "Current employment status Employed Student Retired Other / prefer not to answer" at bounding box center [613, 307] width 247 height 38
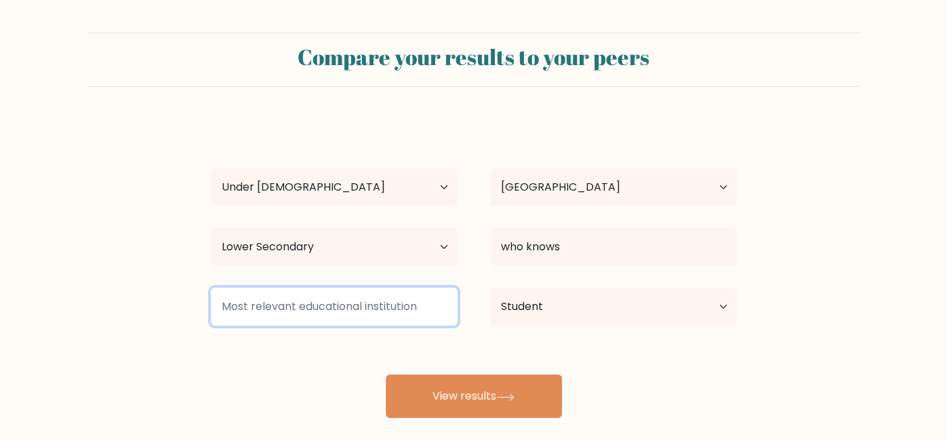
click at [355, 302] on input at bounding box center [334, 307] width 247 height 38
type input "idk"
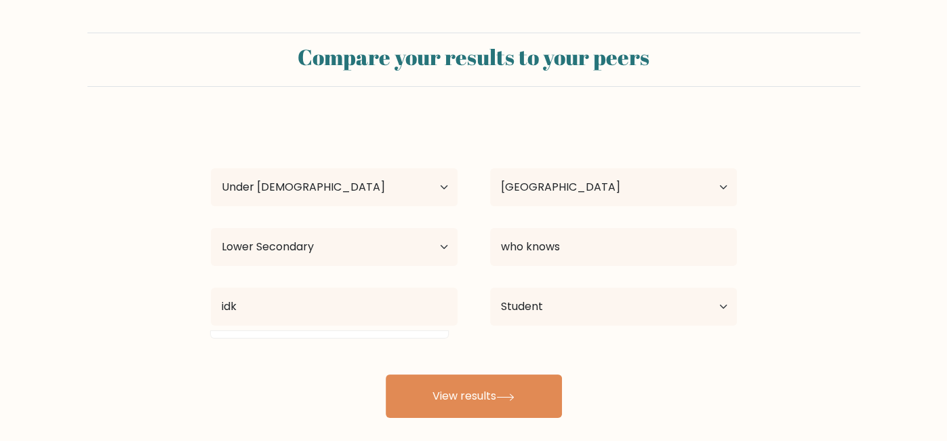
click at [73, 384] on form "Compare your results to your peers nermeen hussein Age Under 18 years old 18-24…" at bounding box center [473, 225] width 947 height 385
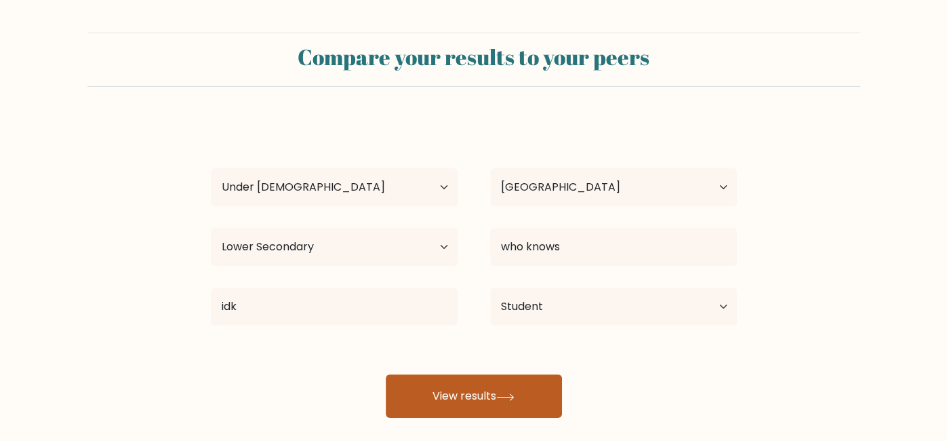
click at [413, 403] on button "View results" at bounding box center [474, 395] width 176 height 43
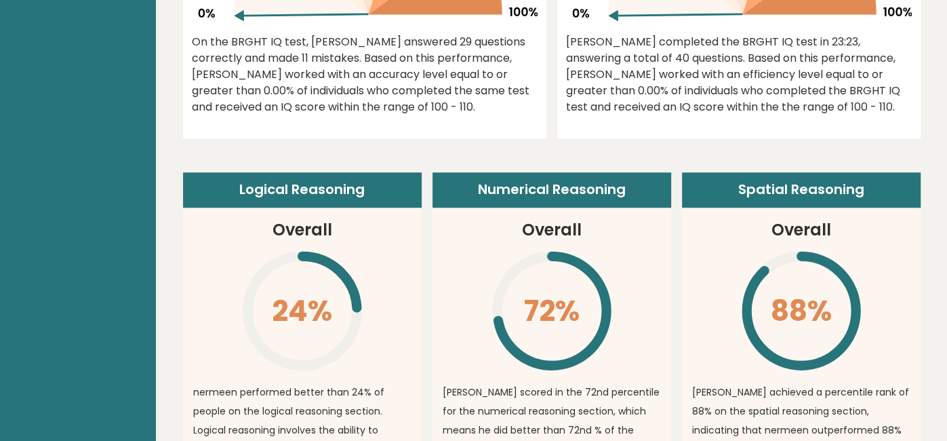
scroll to position [814, 0]
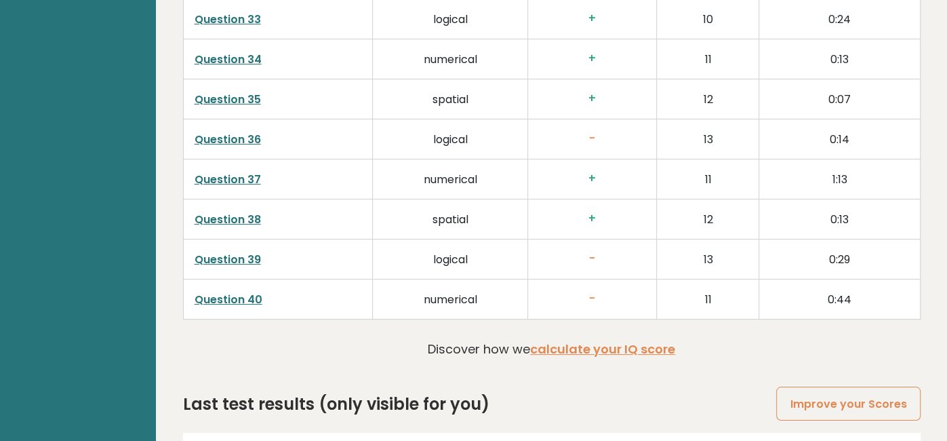
scroll to position [3463, 0]
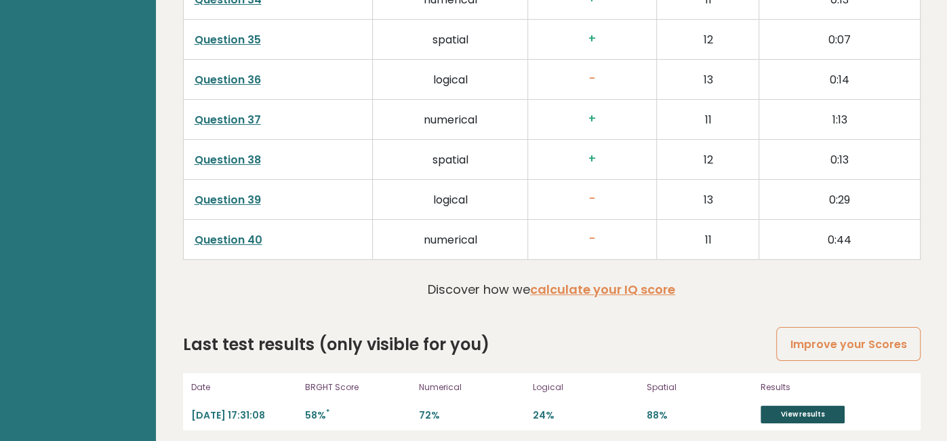
click at [790, 405] on link "View results" at bounding box center [803, 414] width 84 height 18
